Goal: Transaction & Acquisition: Purchase product/service

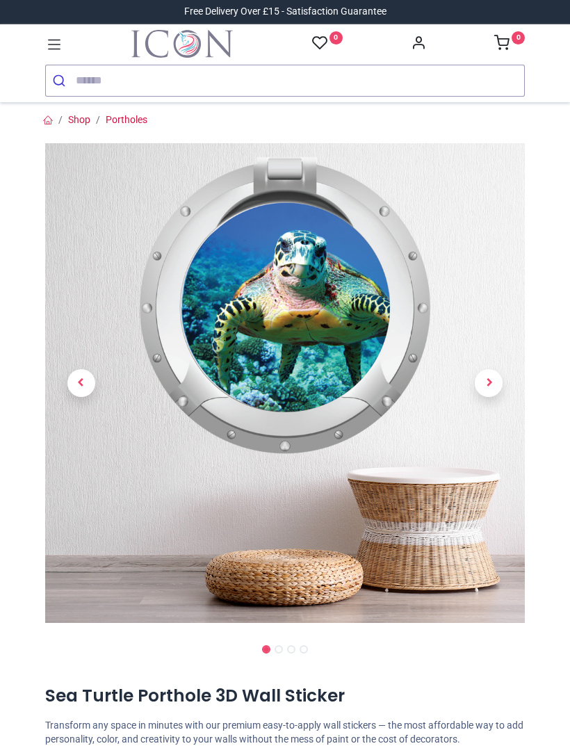
click at [501, 385] on span "Next" at bounding box center [489, 383] width 28 height 28
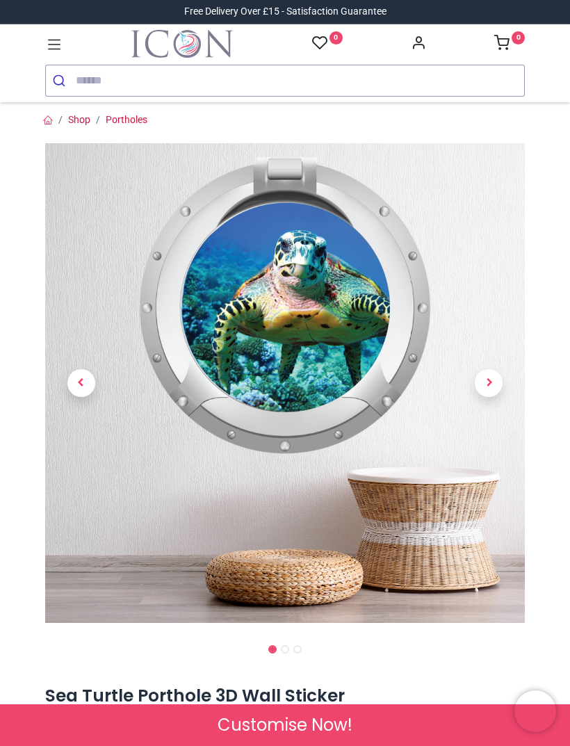
click at [493, 381] on span "Next" at bounding box center [489, 383] width 28 height 28
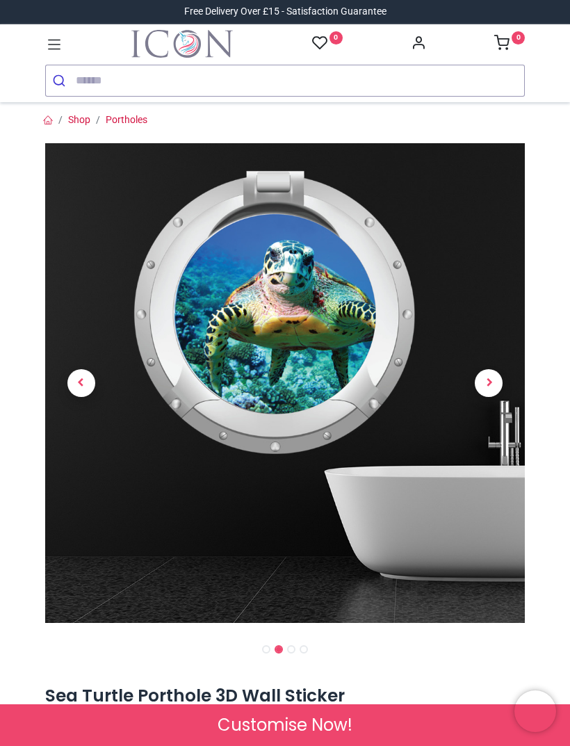
click at [491, 380] on span "Next" at bounding box center [489, 383] width 28 height 28
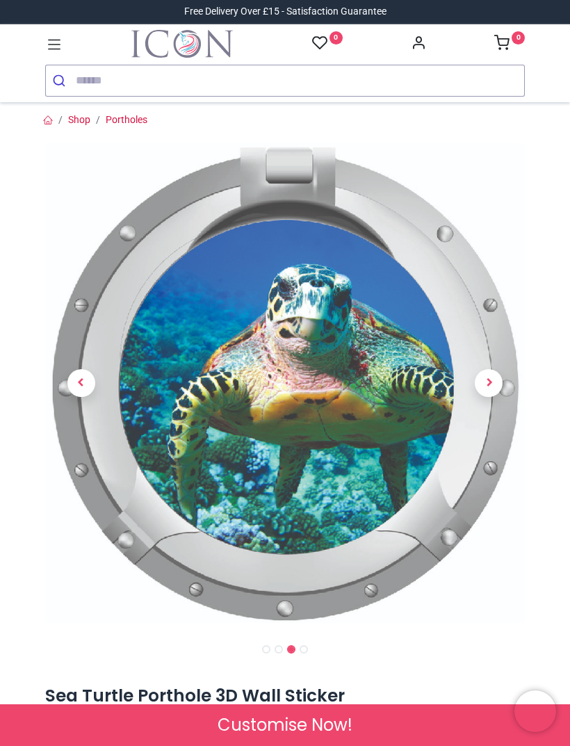
click at [485, 384] on span "Next" at bounding box center [489, 383] width 28 height 28
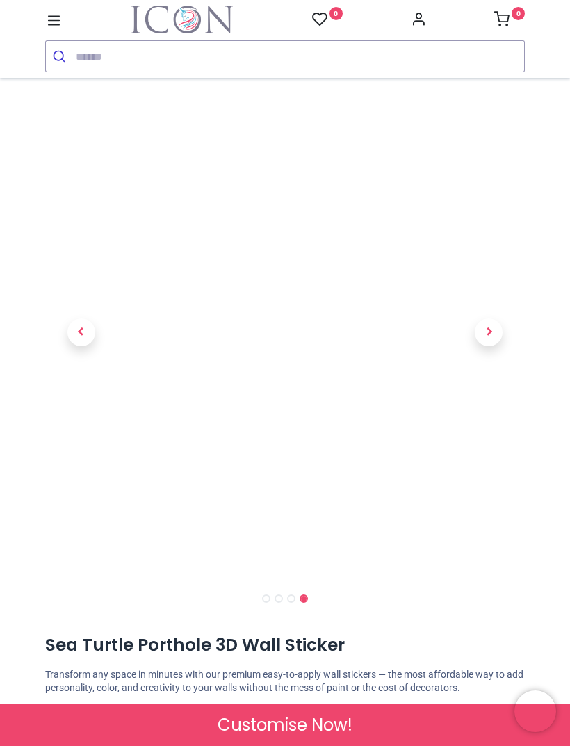
scroll to position [22, 0]
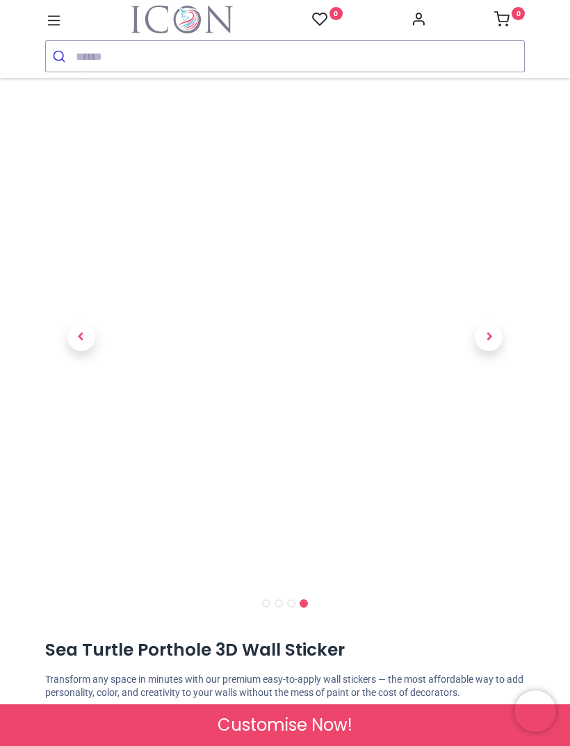
click at [70, 332] on span "Previous" at bounding box center [81, 337] width 28 height 28
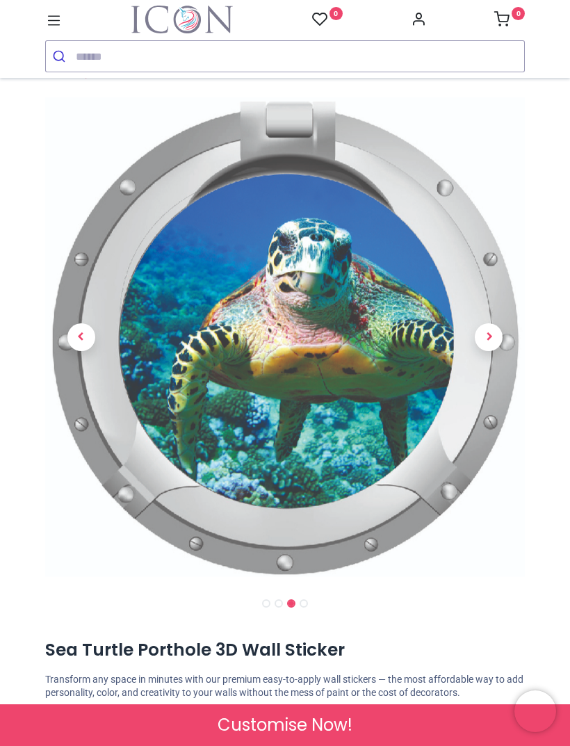
click at [499, 337] on span "Next" at bounding box center [489, 337] width 28 height 28
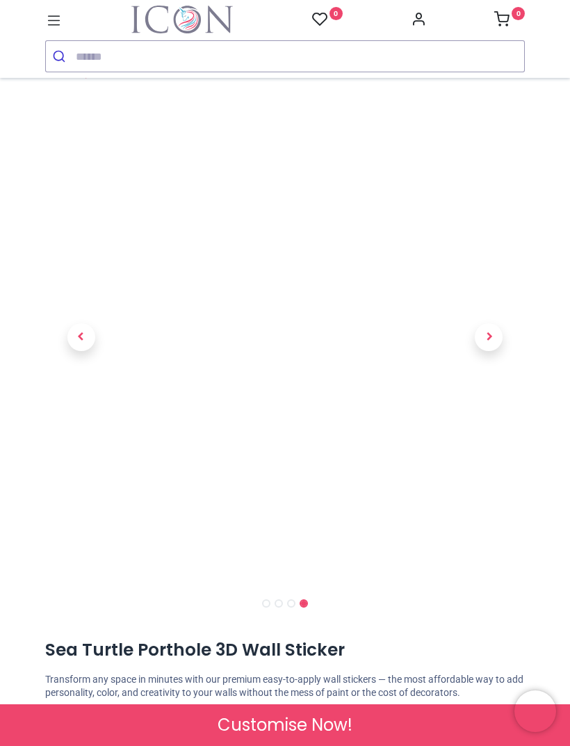
click at [75, 346] on span "Previous" at bounding box center [81, 337] width 28 height 28
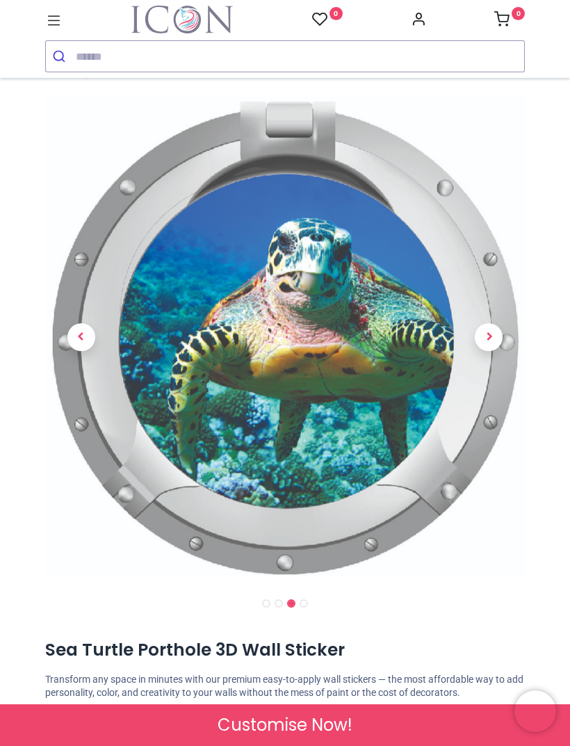
click at [99, 336] on link at bounding box center [81, 337] width 72 height 336
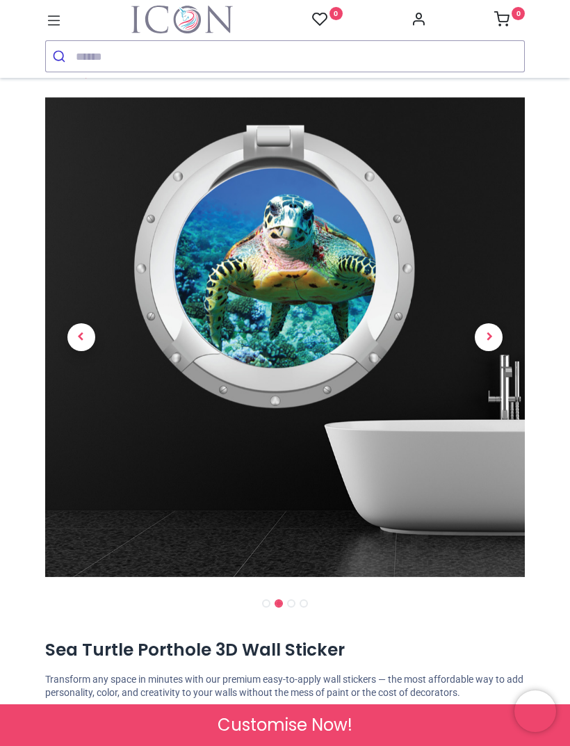
click at [86, 336] on span "Previous" at bounding box center [81, 337] width 28 height 28
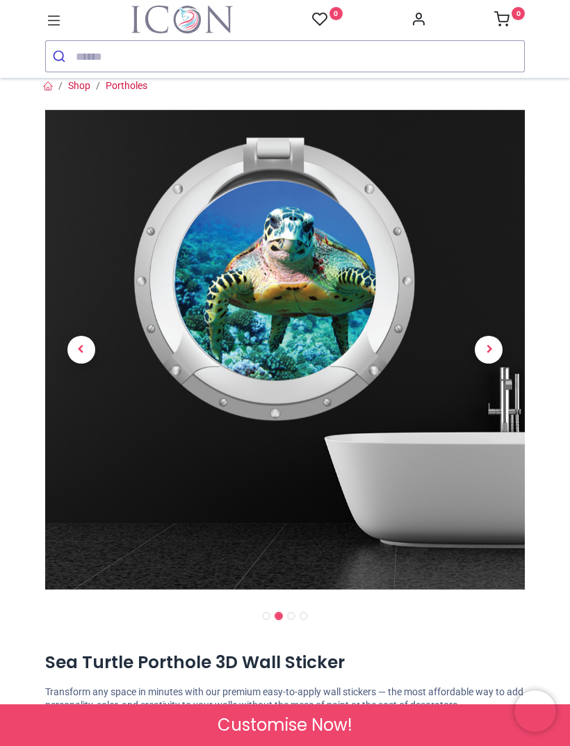
scroll to position [7, 0]
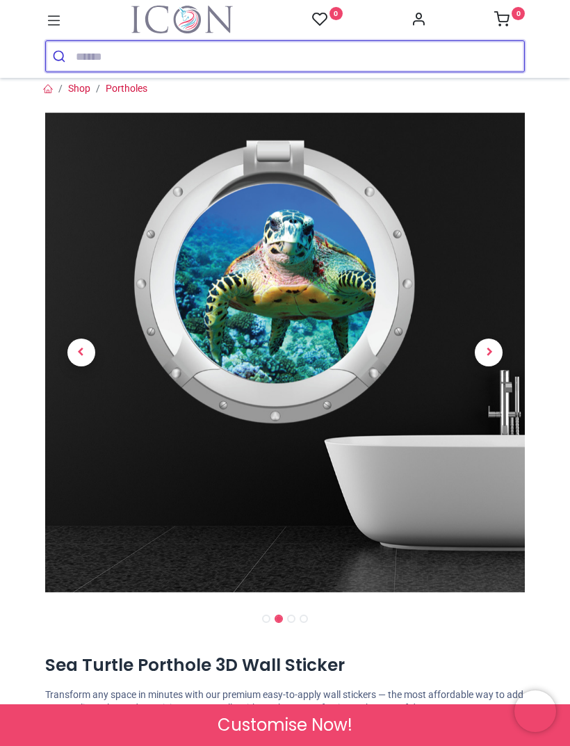
click at [115, 70] on input "search" at bounding box center [300, 56] width 448 height 31
click at [158, 62] on input "search" at bounding box center [300, 56] width 448 height 31
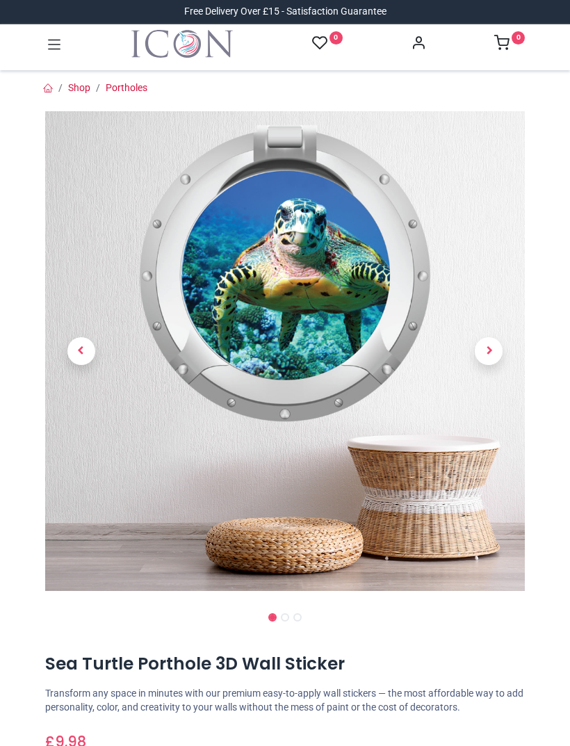
click at [489, 367] on link at bounding box center [489, 352] width 72 height 336
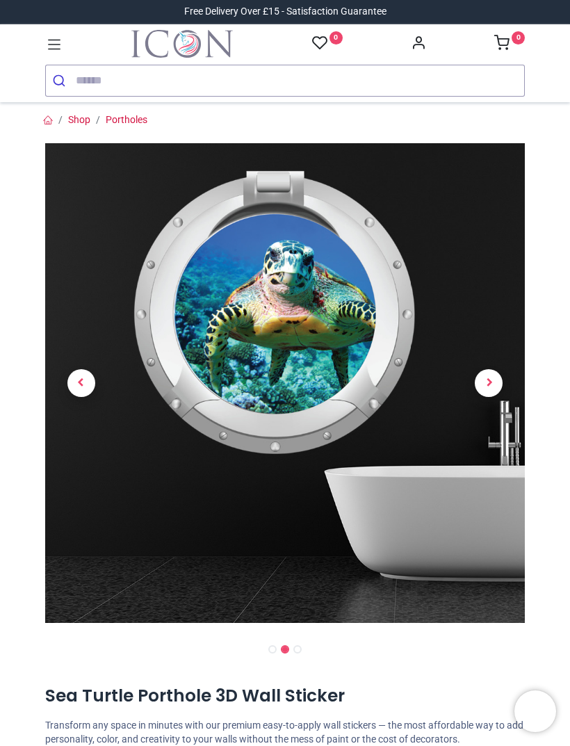
click at [517, 382] on link at bounding box center [489, 384] width 72 height 336
click at [499, 381] on span "Next" at bounding box center [489, 383] width 28 height 28
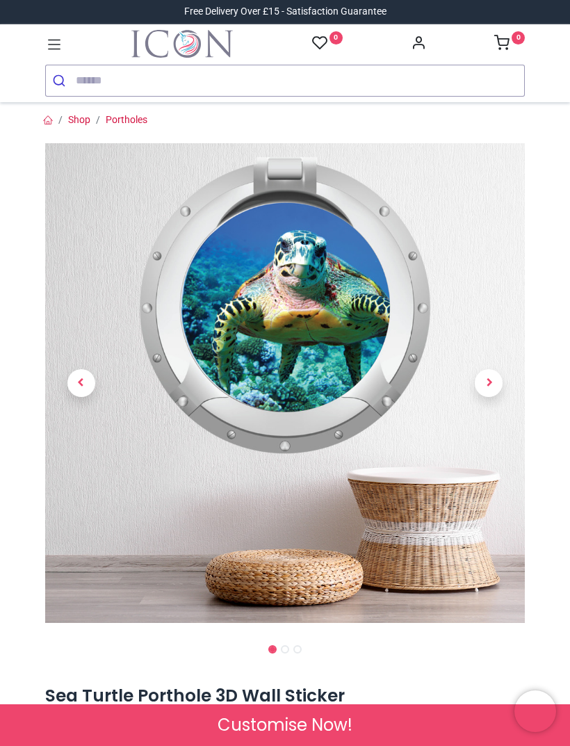
click at [494, 381] on span "Next" at bounding box center [489, 383] width 28 height 28
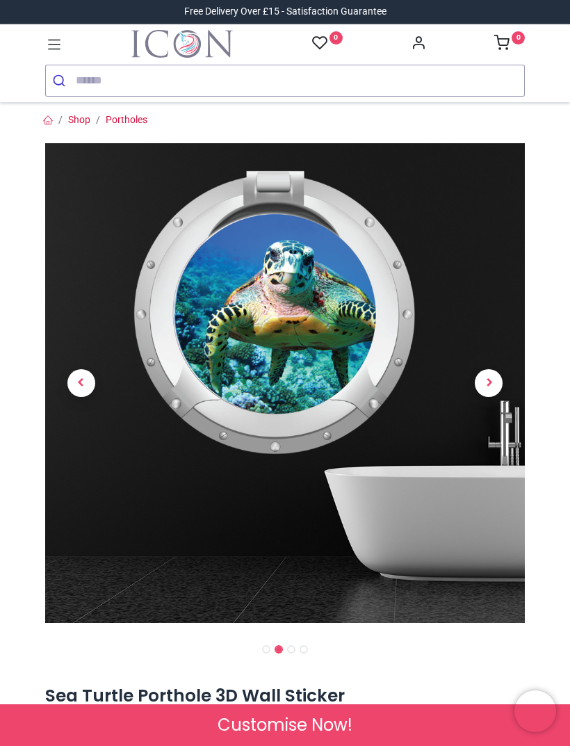
click at [496, 380] on span "Next" at bounding box center [489, 383] width 28 height 28
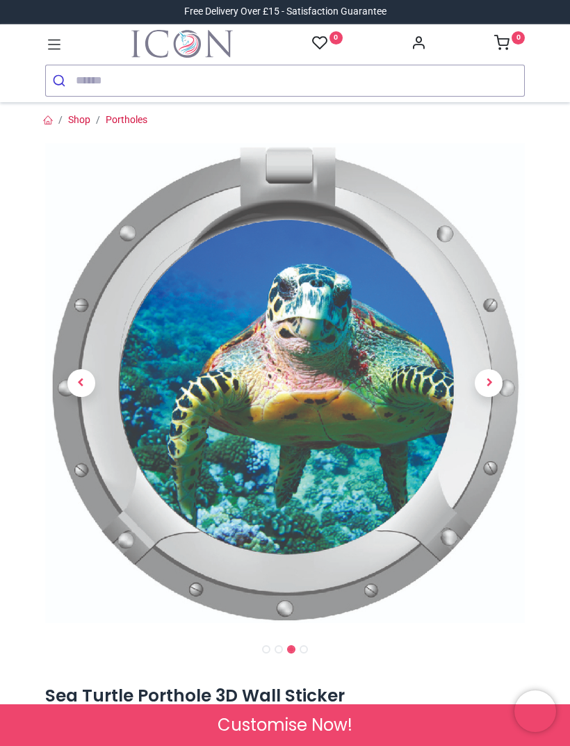
click at [491, 380] on span "Next" at bounding box center [489, 383] width 28 height 28
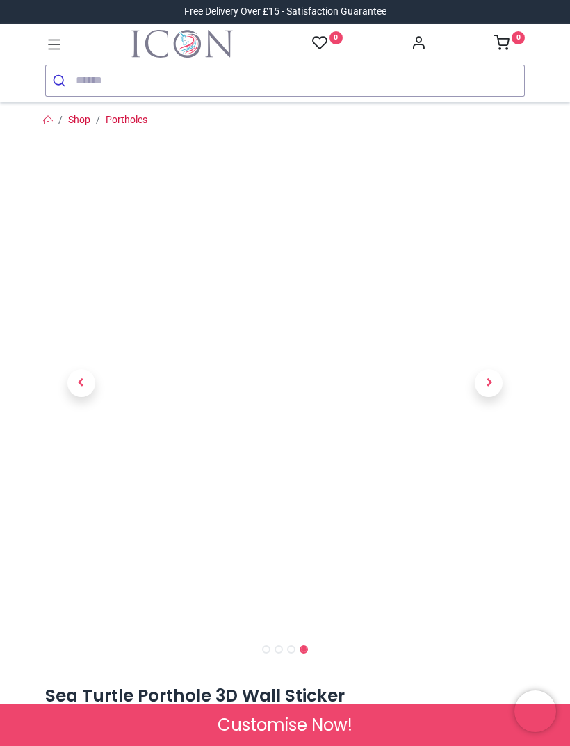
click at [104, 393] on link at bounding box center [81, 384] width 72 height 336
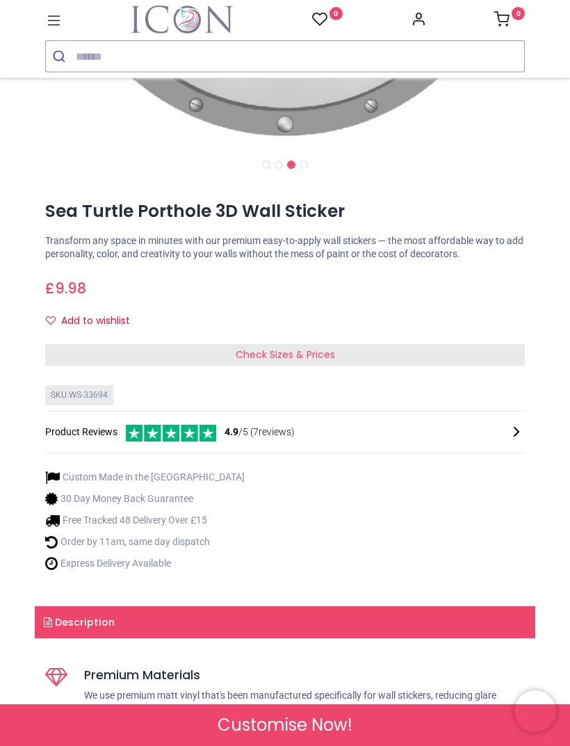
scroll to position [460, 0]
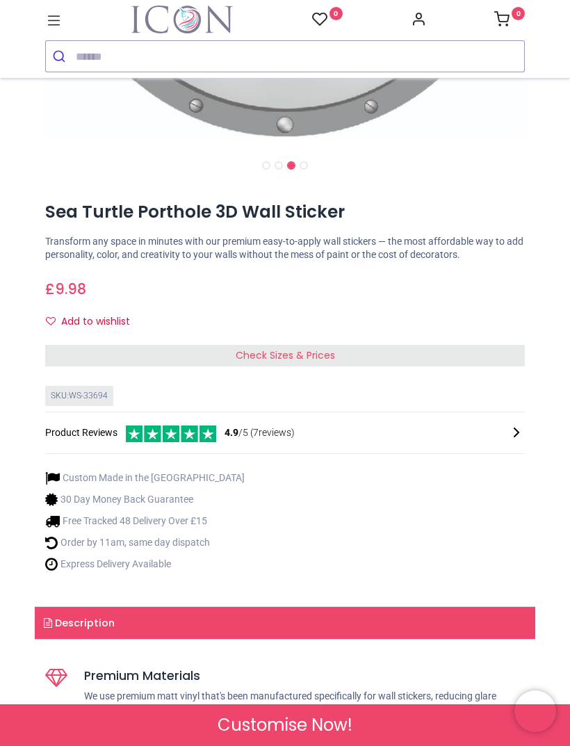
click at [299, 356] on span "Check Sizes & Prices" at bounding box center [285, 355] width 99 height 14
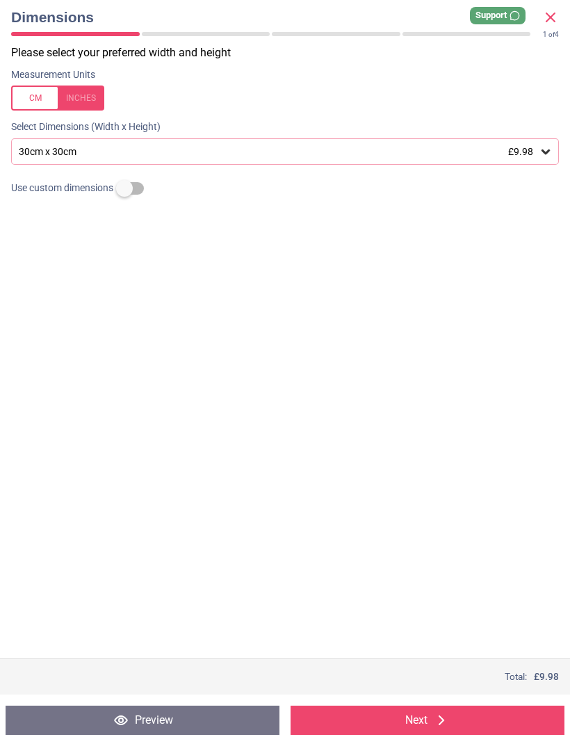
click at [532, 157] on div "30cm x 30cm £9.98" at bounding box center [285, 151] width 548 height 26
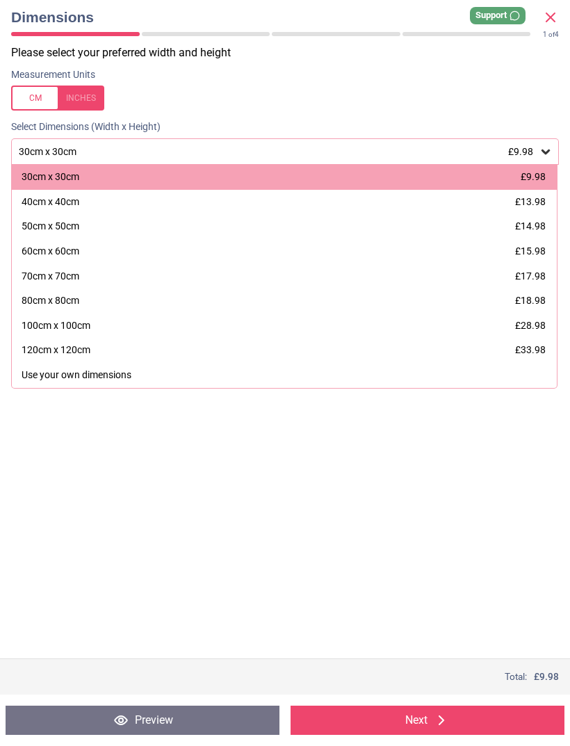
click at [534, 200] on span "£13.98" at bounding box center [530, 201] width 31 height 11
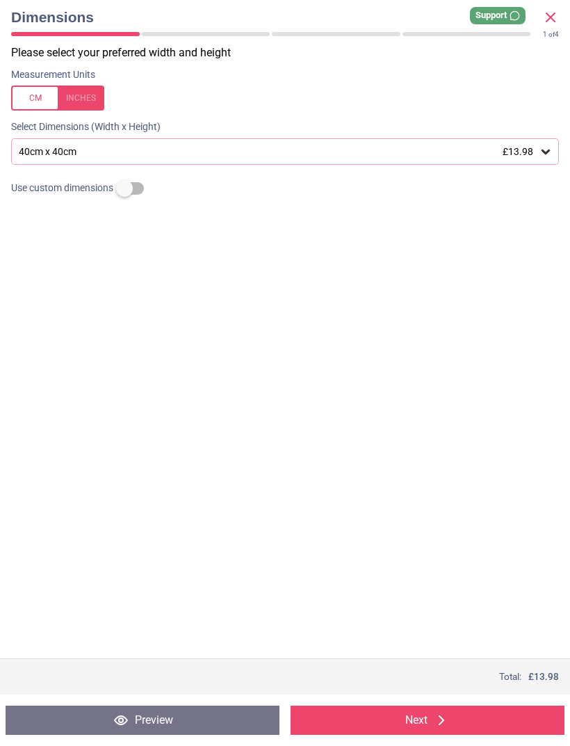
click at [69, 159] on div "40cm x 40cm £13.98" at bounding box center [285, 151] width 548 height 26
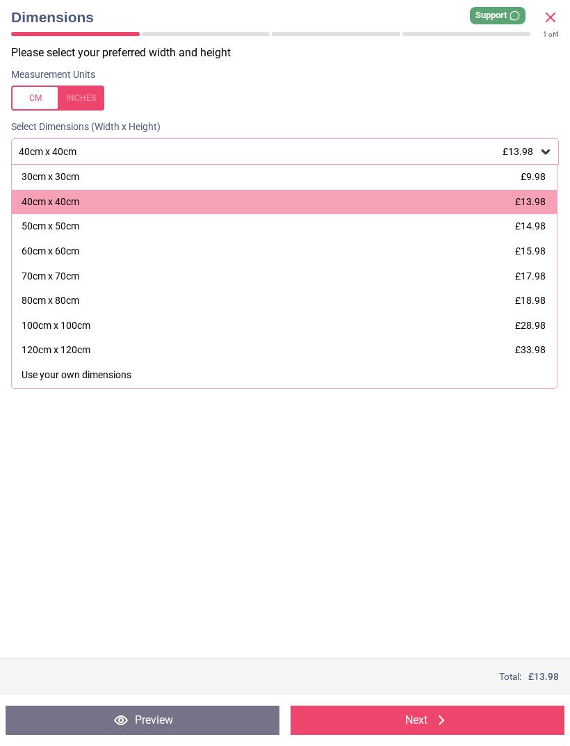
click at [90, 339] on div "120cm x 120cm £33.98" at bounding box center [284, 350] width 545 height 25
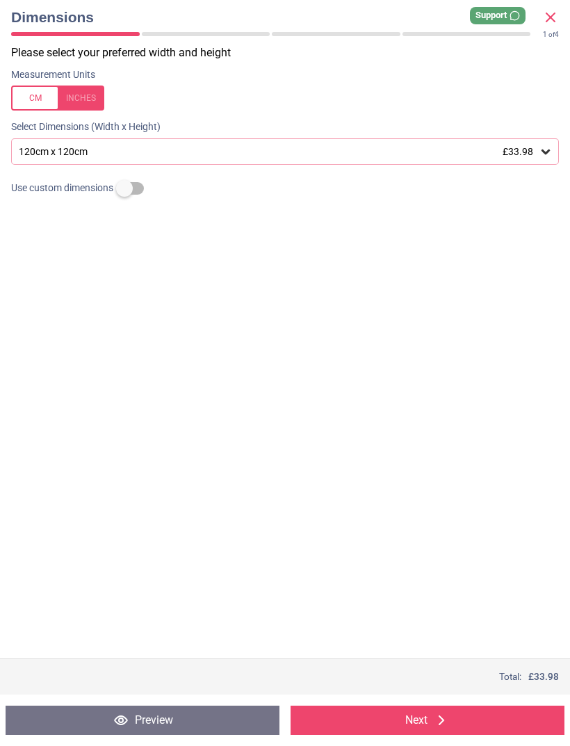
click at [74, 160] on div "120cm x 120cm £33.98" at bounding box center [285, 151] width 548 height 26
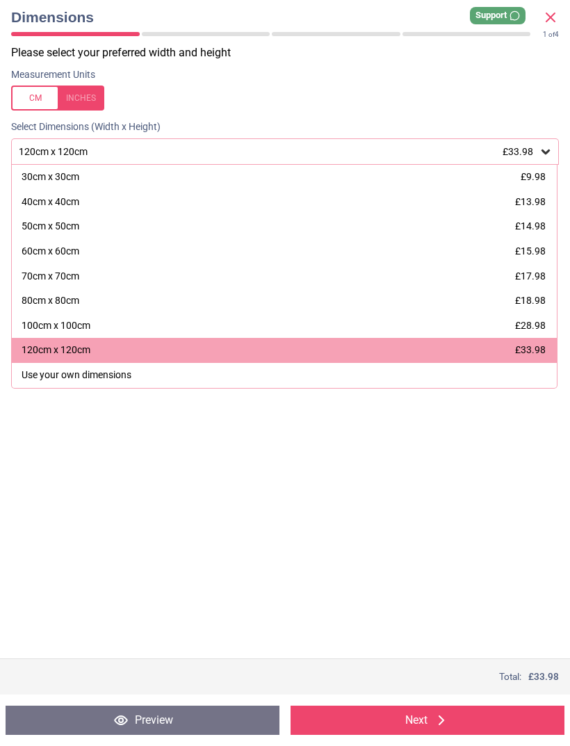
click at [81, 319] on div "100cm x 100cm" at bounding box center [56, 326] width 69 height 14
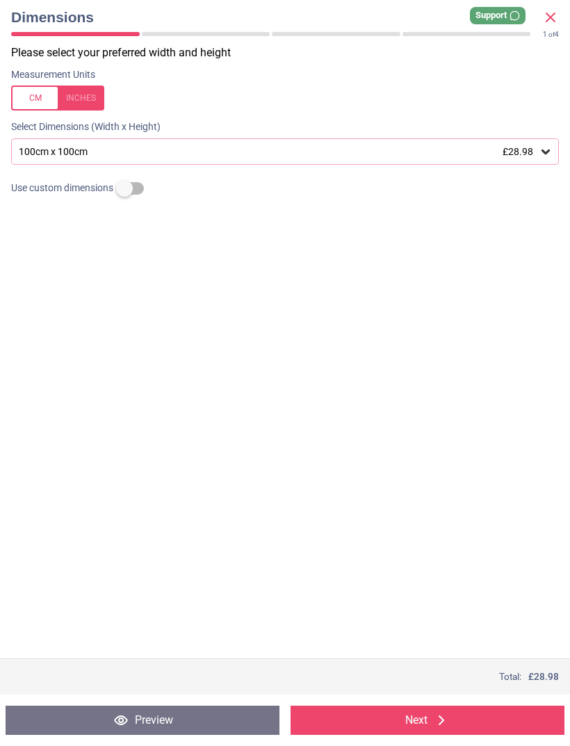
click at [58, 143] on div "100cm x 100cm £28.98" at bounding box center [285, 151] width 548 height 26
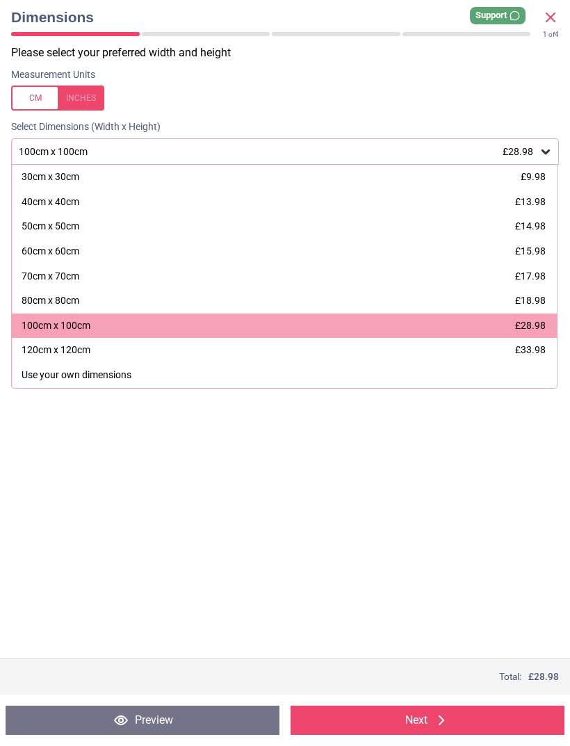
click at [67, 273] on div "70cm x 70cm" at bounding box center [51, 277] width 58 height 14
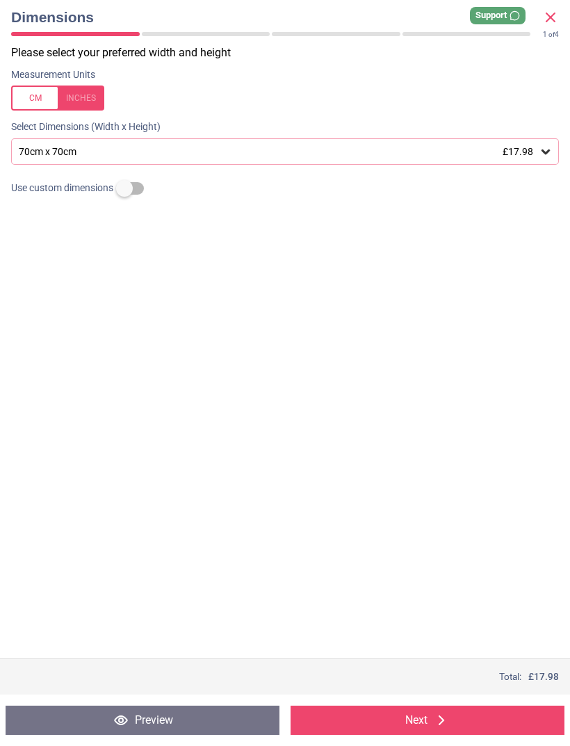
click at [26, 146] on div "70cm x 70cm £17.98" at bounding box center [277, 152] width 521 height 12
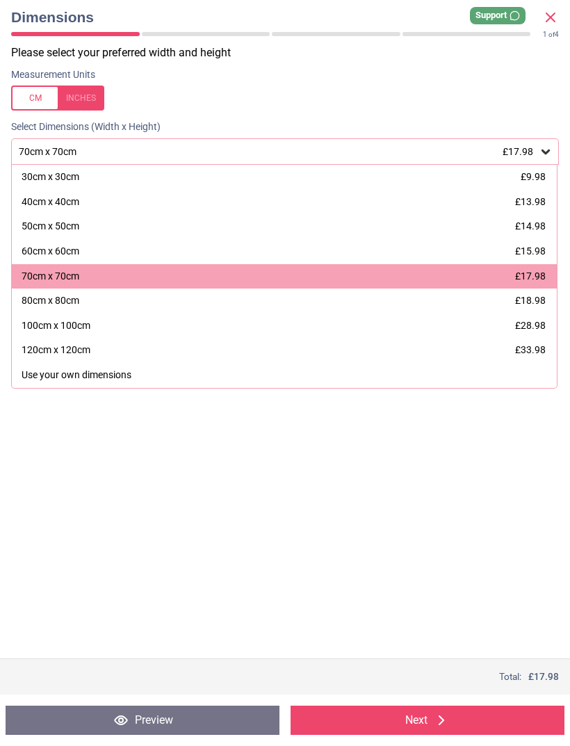
click at [65, 177] on div "30cm x 30cm" at bounding box center [51, 177] width 58 height 14
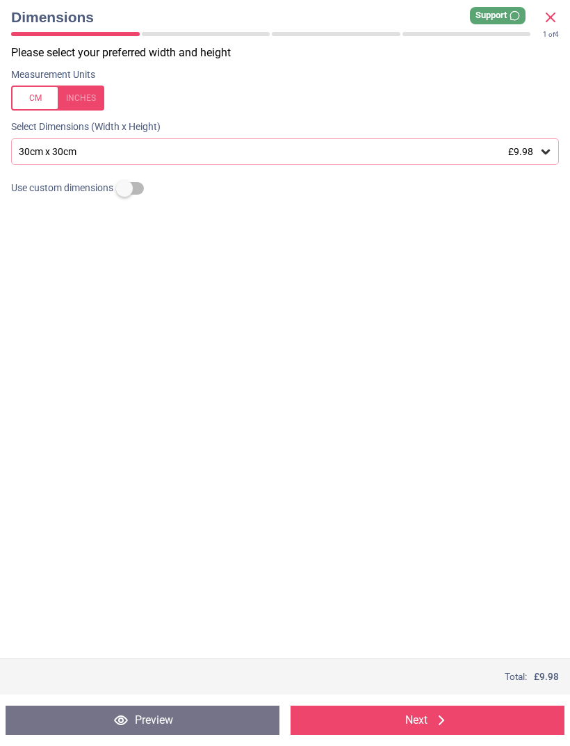
click at [61, 151] on div "30cm x 30cm £9.98" at bounding box center [277, 152] width 521 height 12
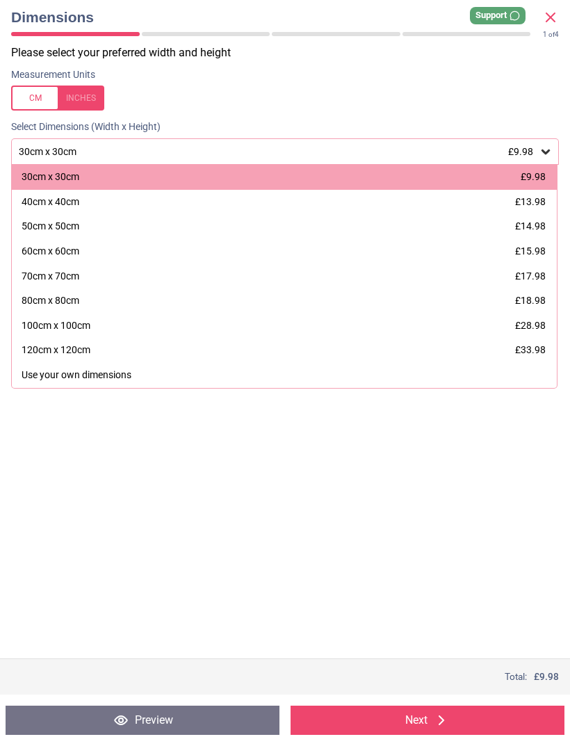
click at [115, 374] on div "Use your own dimensions" at bounding box center [77, 375] width 110 height 14
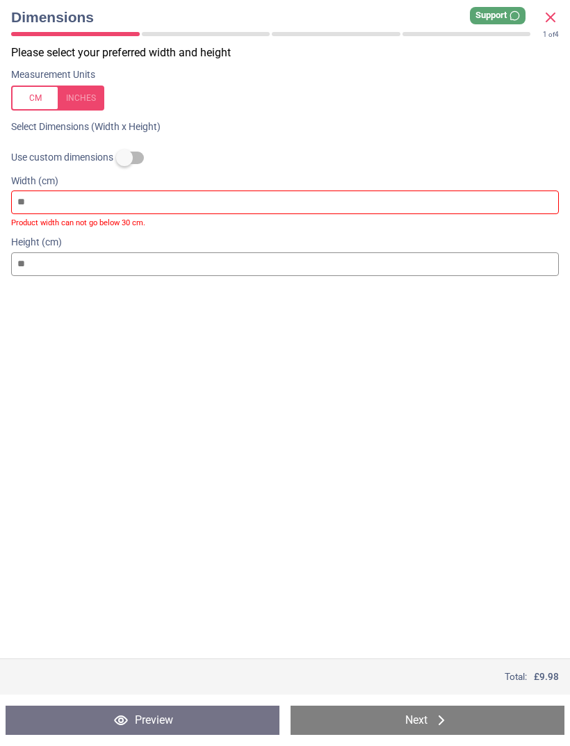
click at [75, 262] on input "number" at bounding box center [285, 264] width 548 height 24
type input "*"
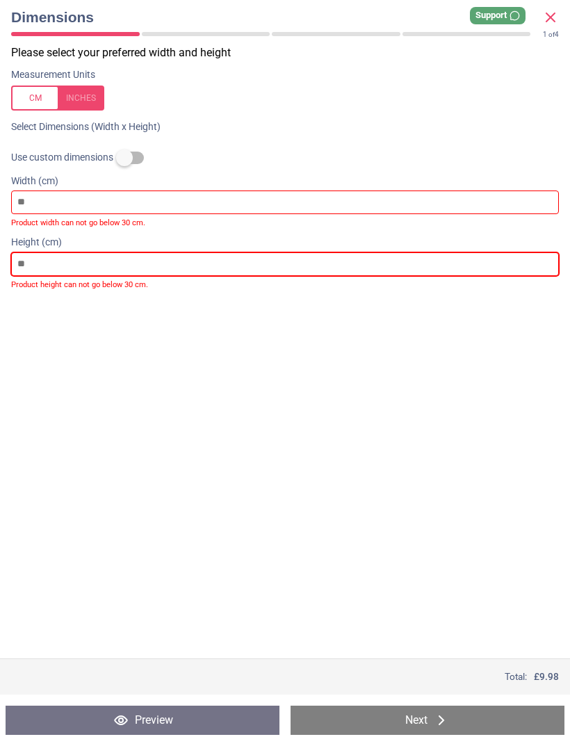
type input "**"
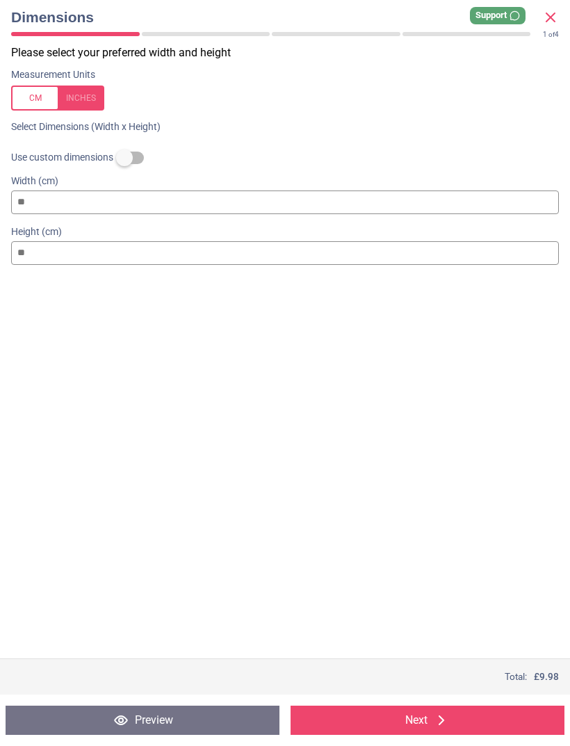
type input "***"
type input "****"
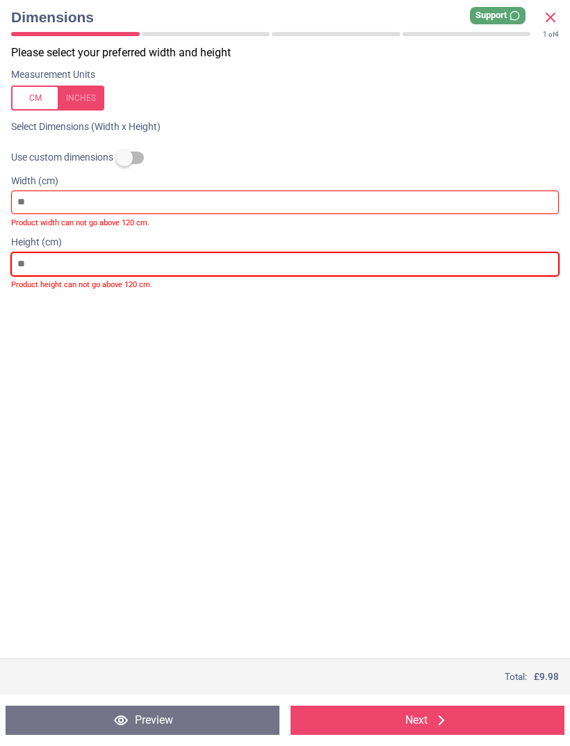
type input "*****"
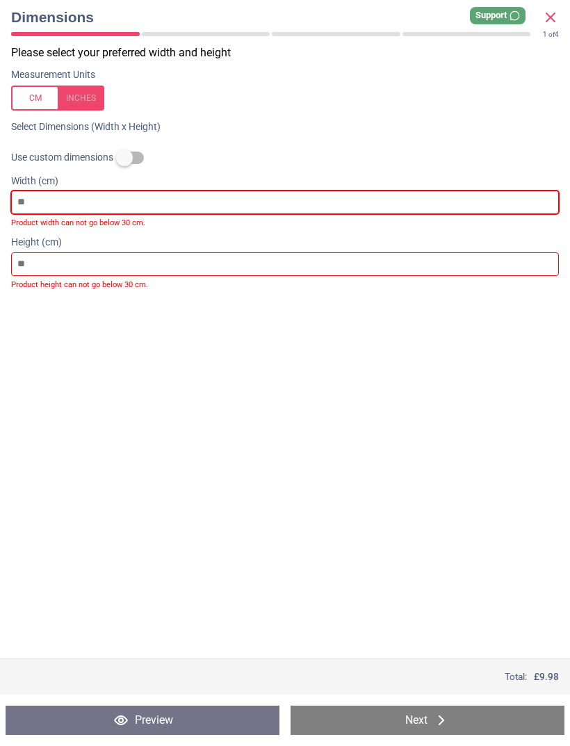
click at [55, 197] on input "number" at bounding box center [285, 202] width 548 height 24
type input "*"
type input "**"
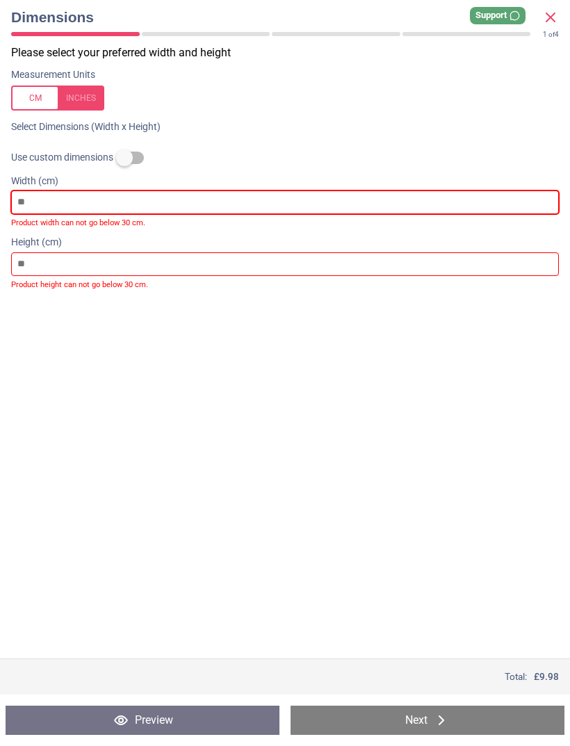
type input "***"
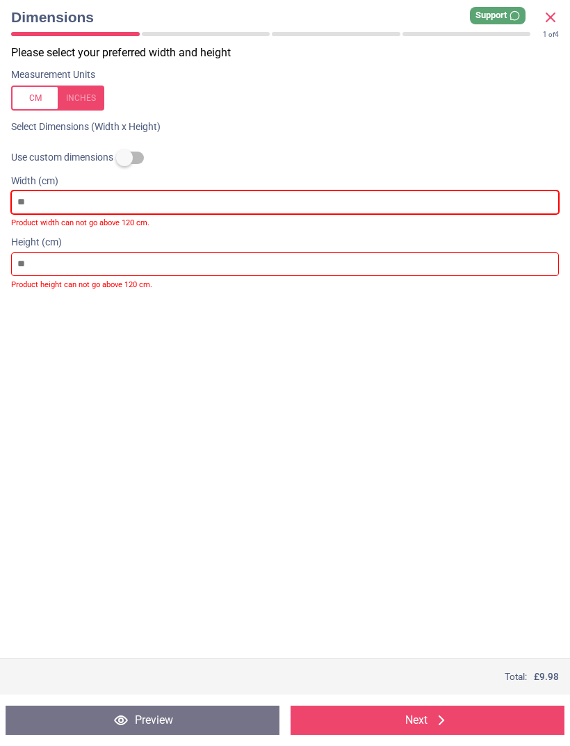
type input "****"
type input "*****"
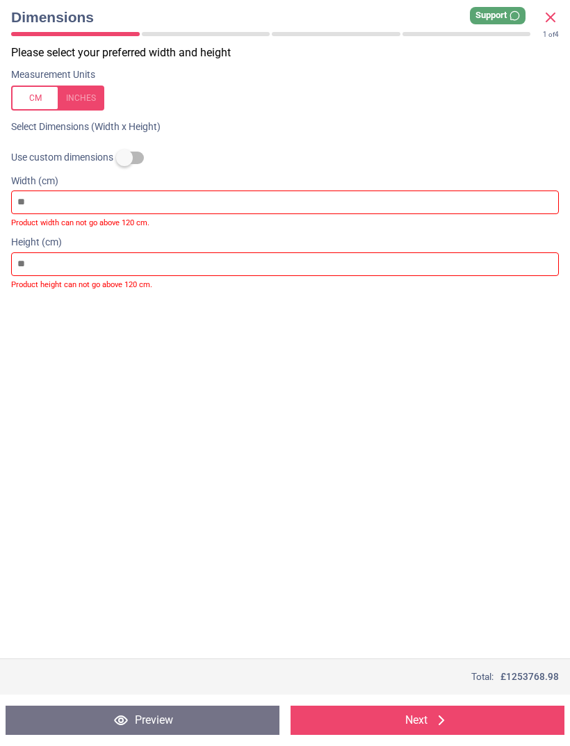
click at [56, 16] on span "Dimensions" at bounding box center [276, 17] width 531 height 20
click at [42, 92] on div at bounding box center [57, 98] width 93 height 25
type input "*****"
click at [124, 158] on label at bounding box center [124, 158] width 0 height 0
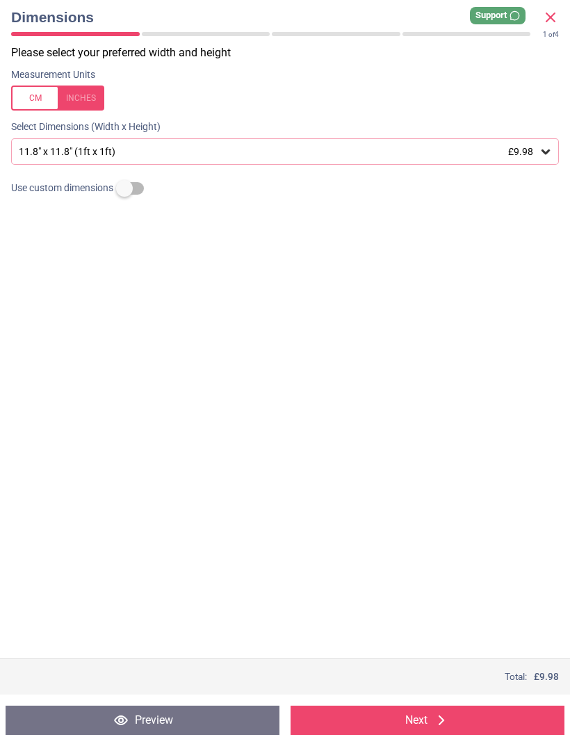
click at [158, 161] on div "11.8" x 11.8" (1ft x 1ft) £9.98" at bounding box center [285, 151] width 548 height 26
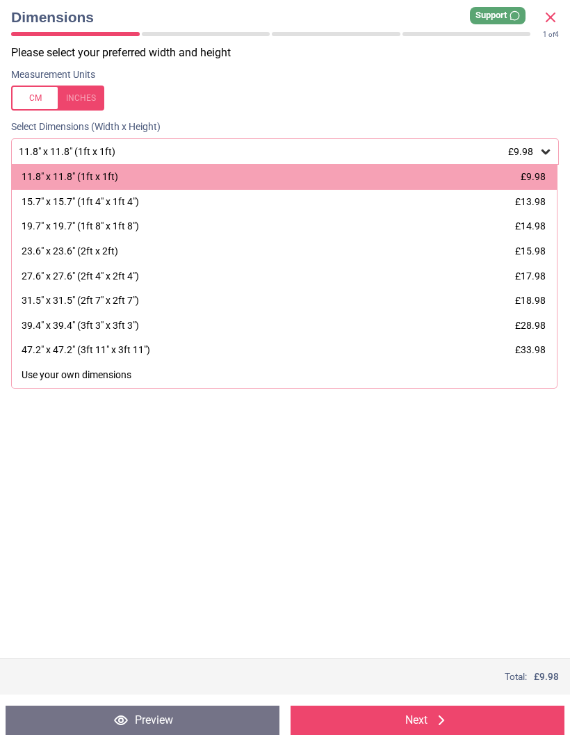
click at [135, 216] on div "19.7" x 19.7" (1ft 8" x 1ft 8") £14.98" at bounding box center [284, 226] width 545 height 25
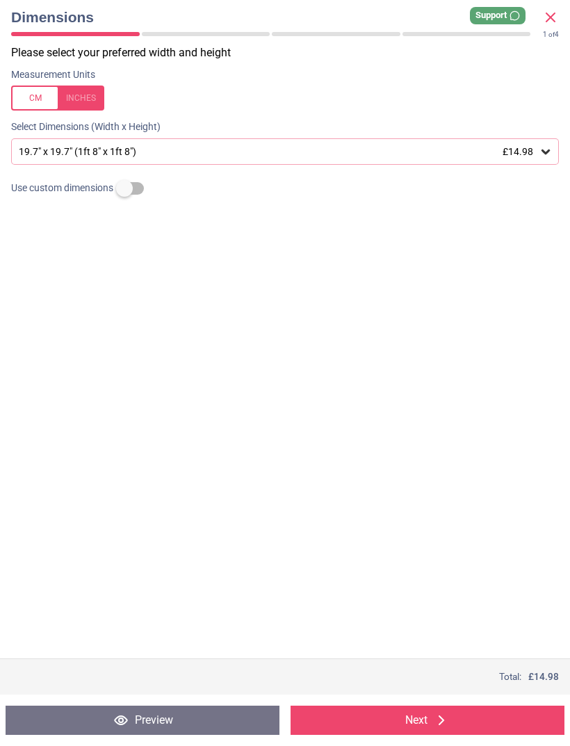
click at [553, 10] on icon at bounding box center [550, 17] width 17 height 17
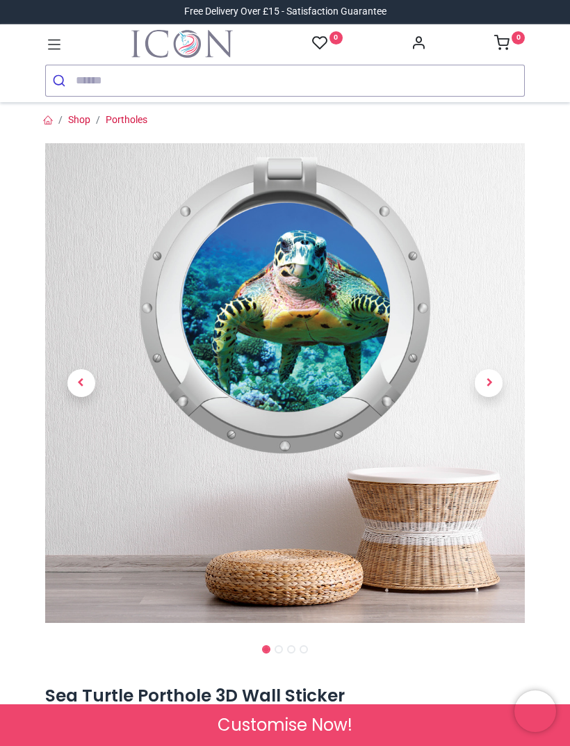
click at [122, 119] on link "Portholes" at bounding box center [127, 119] width 42 height 11
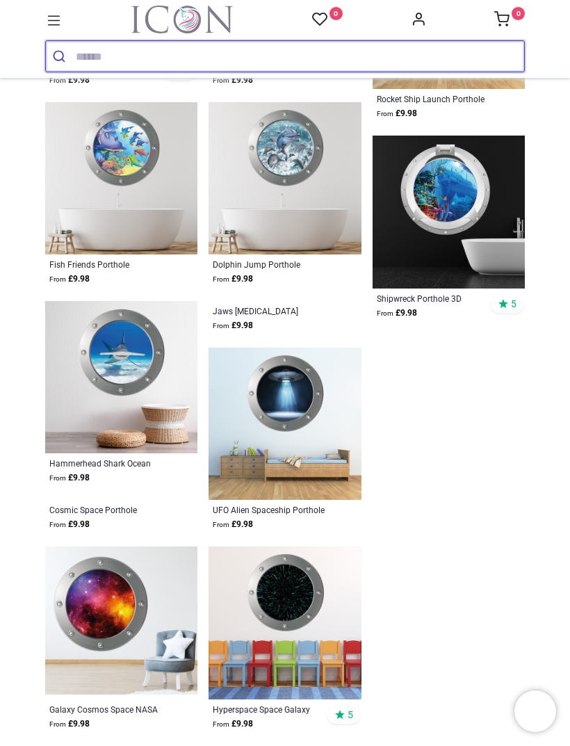
scroll to position [1025, 0]
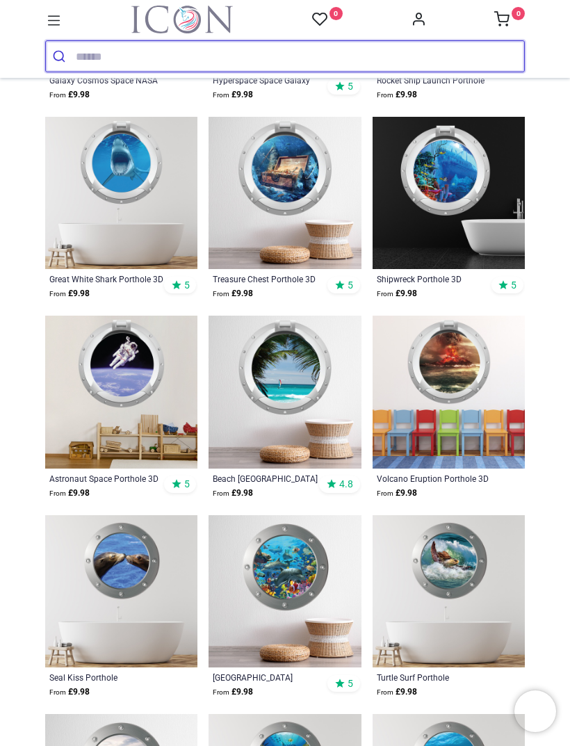
scroll to position [1807, 0]
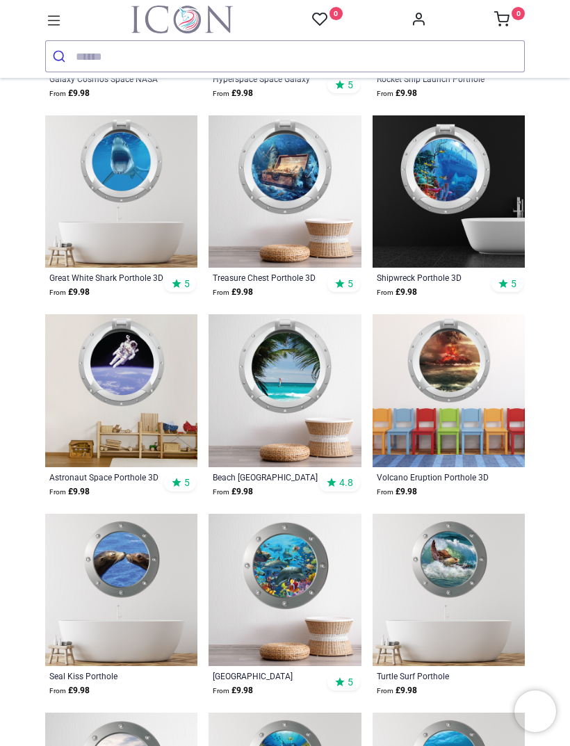
click at [446, 550] on img at bounding box center [449, 590] width 152 height 152
